Goal: Task Accomplishment & Management: Complete application form

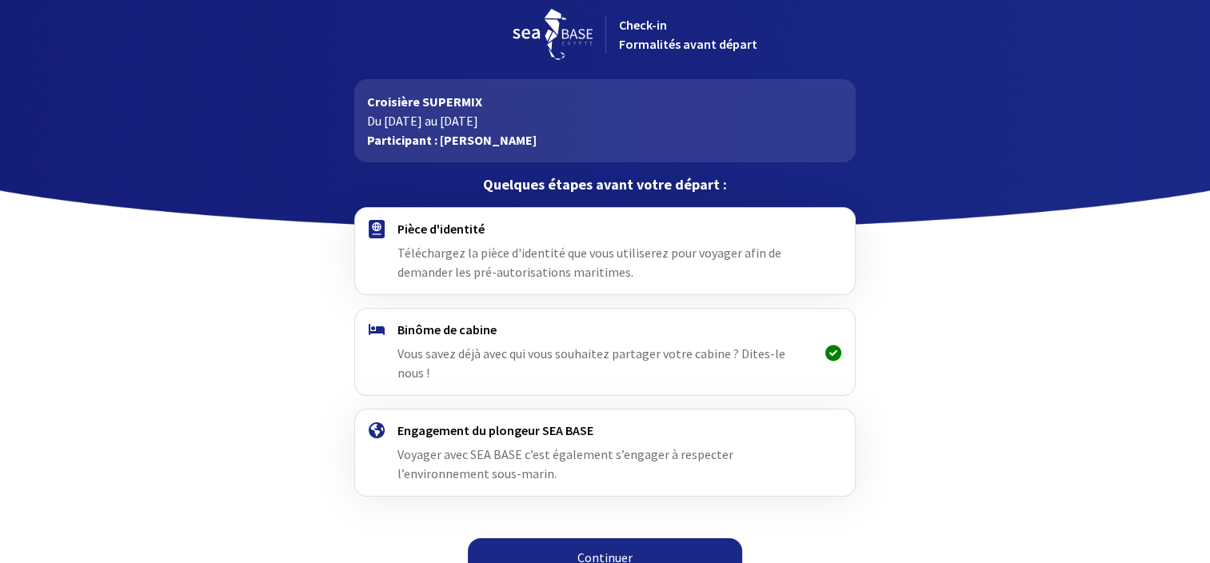
scroll to position [13, 0]
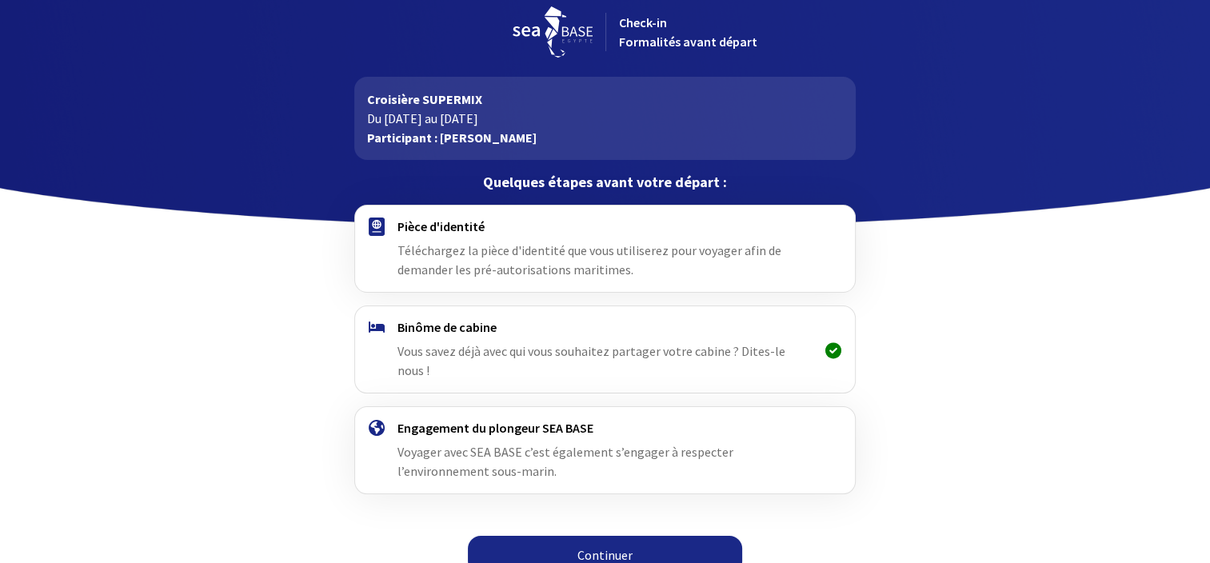
click at [611, 536] on link "Continuer" at bounding box center [605, 555] width 274 height 38
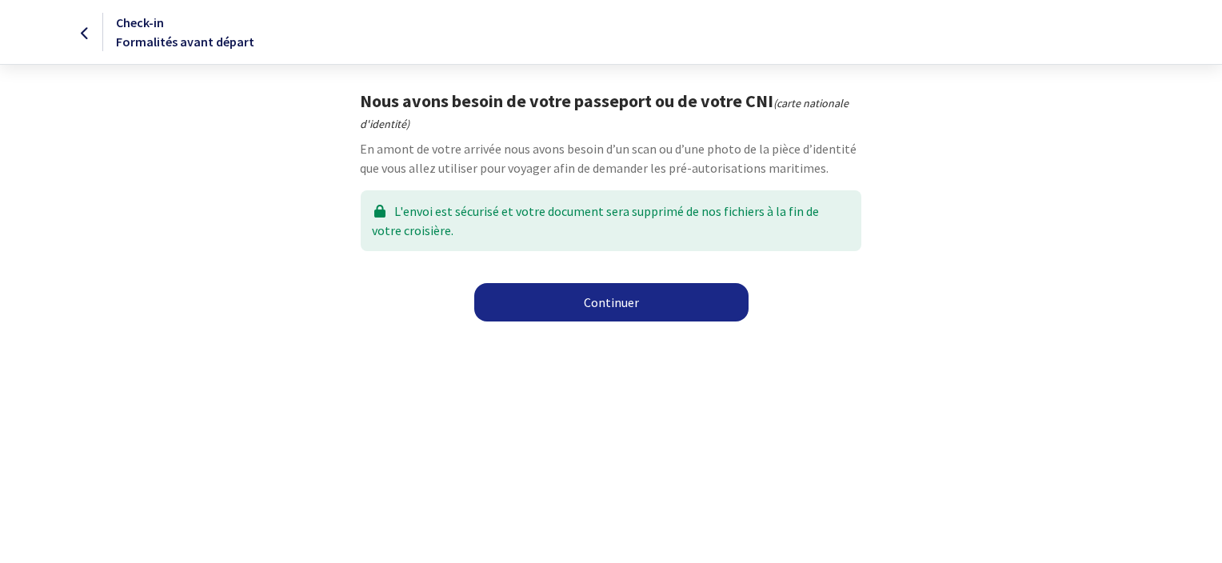
click at [621, 300] on link "Continuer" at bounding box center [611, 302] width 274 height 38
